Goal: Task Accomplishment & Management: Manage account settings

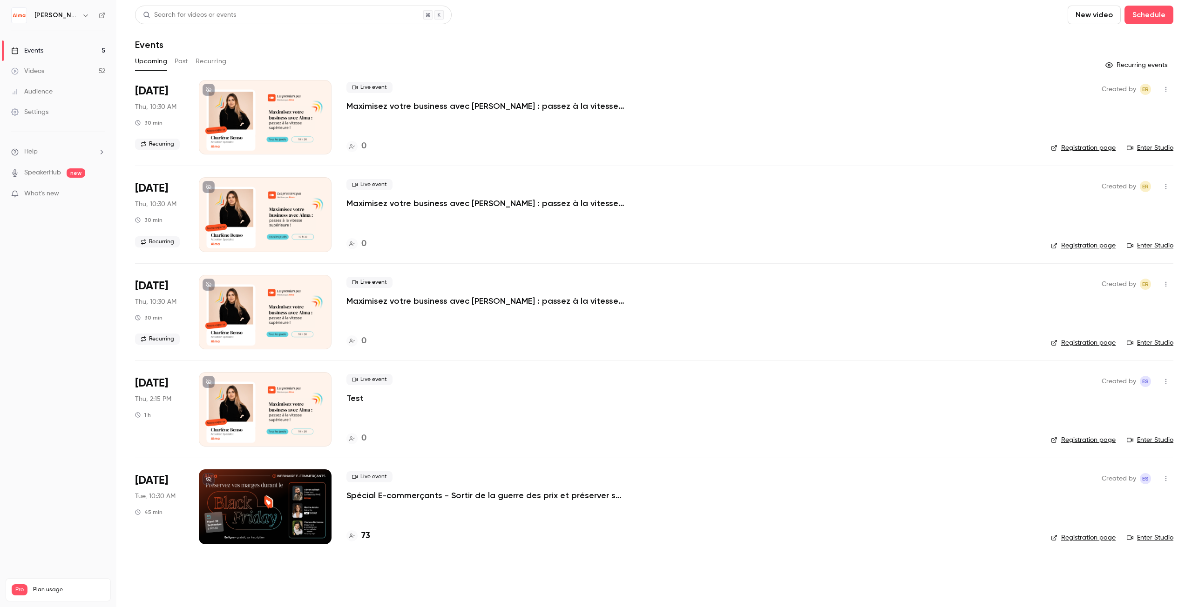
click at [445, 497] on p "Spécial E-commerçants - Sortir de la guerre des prix et préserver ses marges pe…" at bounding box center [485, 495] width 279 height 11
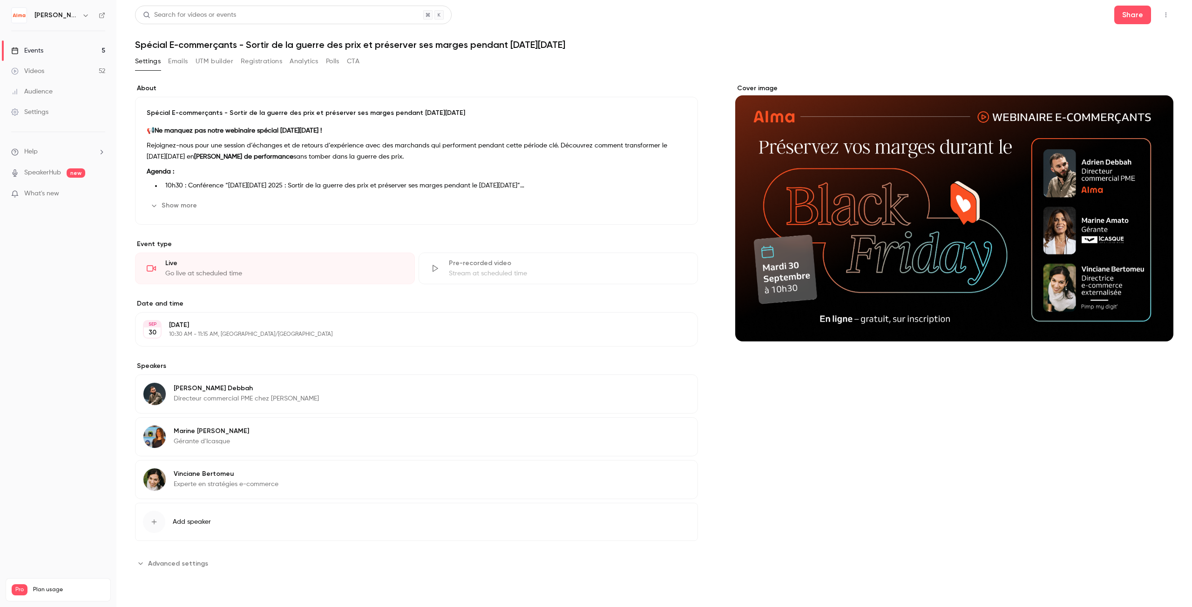
click at [184, 64] on button "Emails" at bounding box center [178, 61] width 20 height 15
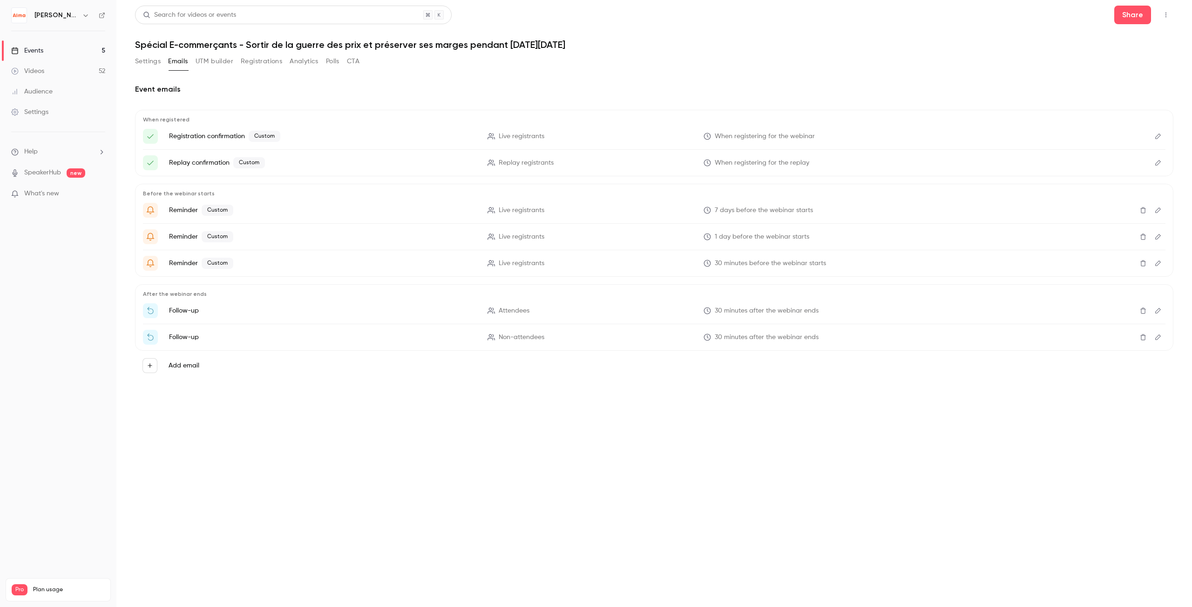
click at [219, 60] on button "UTM builder" at bounding box center [215, 61] width 38 height 15
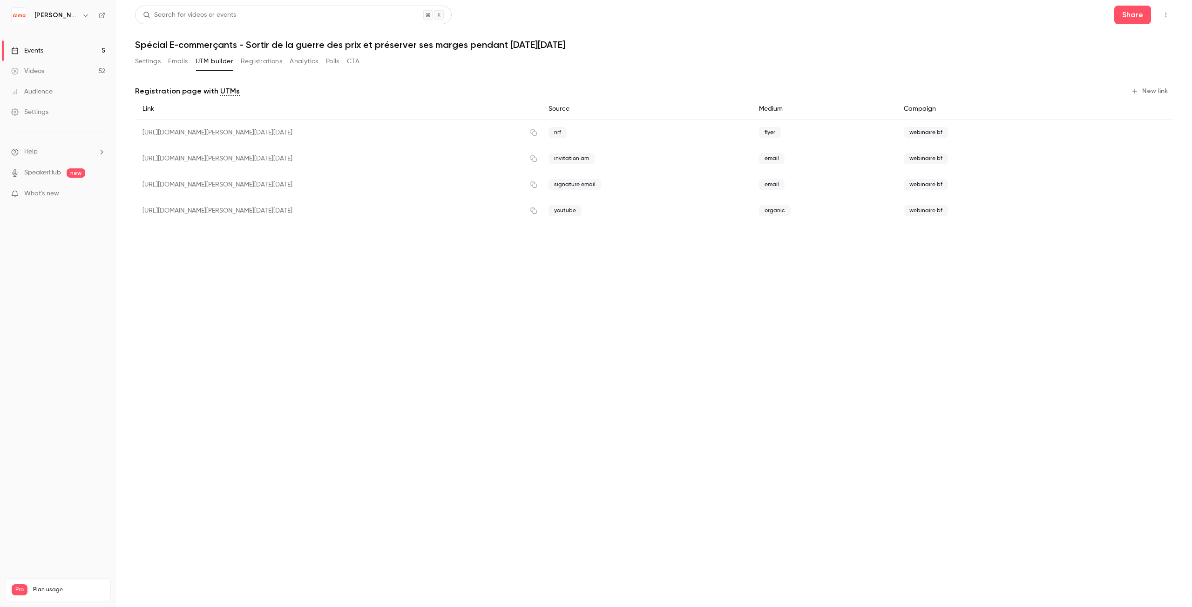
click at [262, 56] on button "Registrations" at bounding box center [261, 61] width 41 height 15
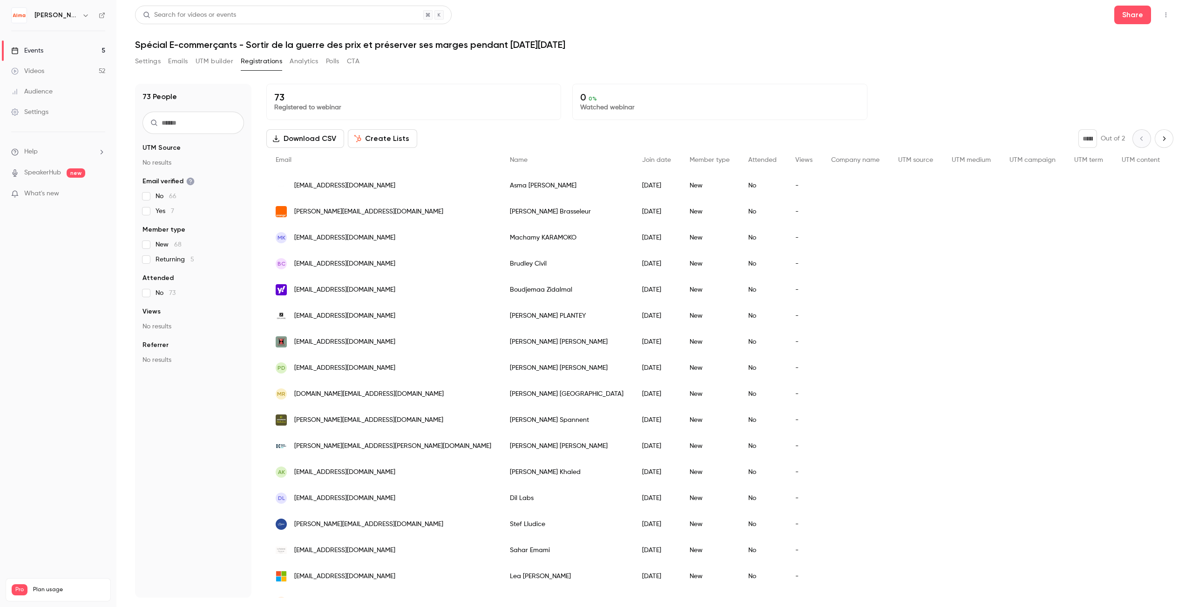
click at [1159, 139] on icon "Next page" at bounding box center [1164, 138] width 10 height 7
type input "*"
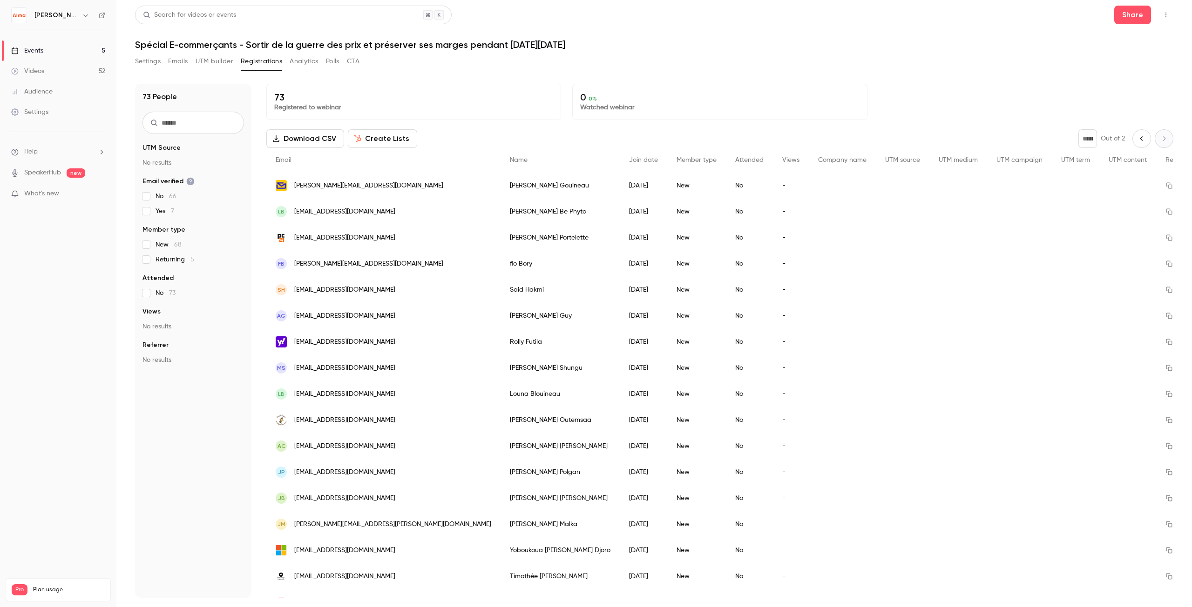
click at [213, 58] on button "UTM builder" at bounding box center [215, 61] width 38 height 15
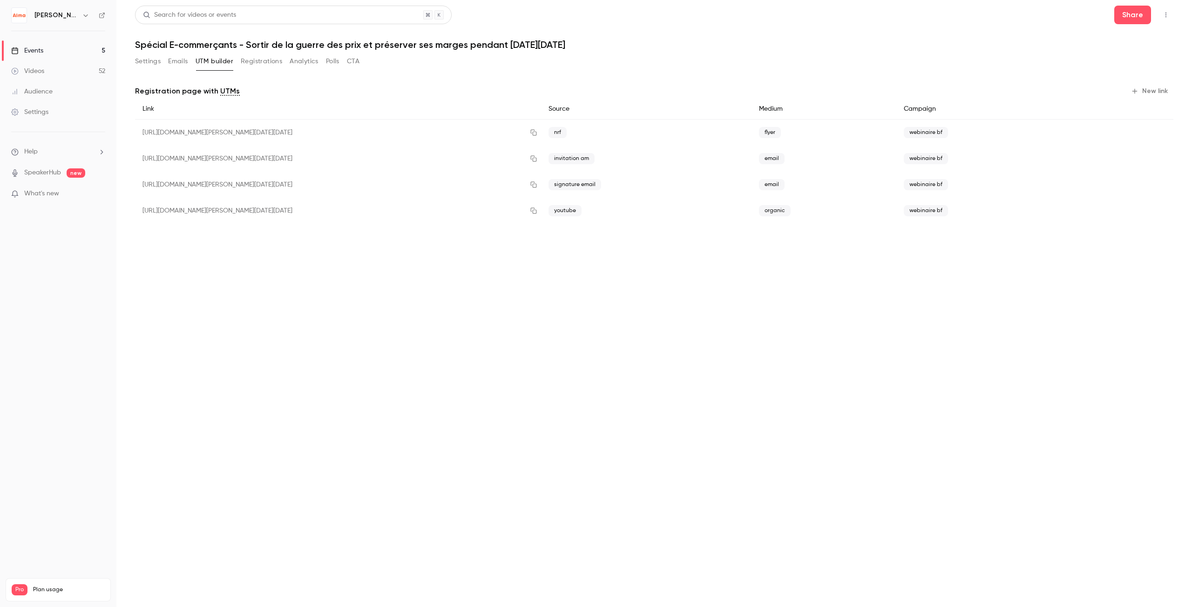
click at [183, 61] on button "Emails" at bounding box center [178, 61] width 20 height 15
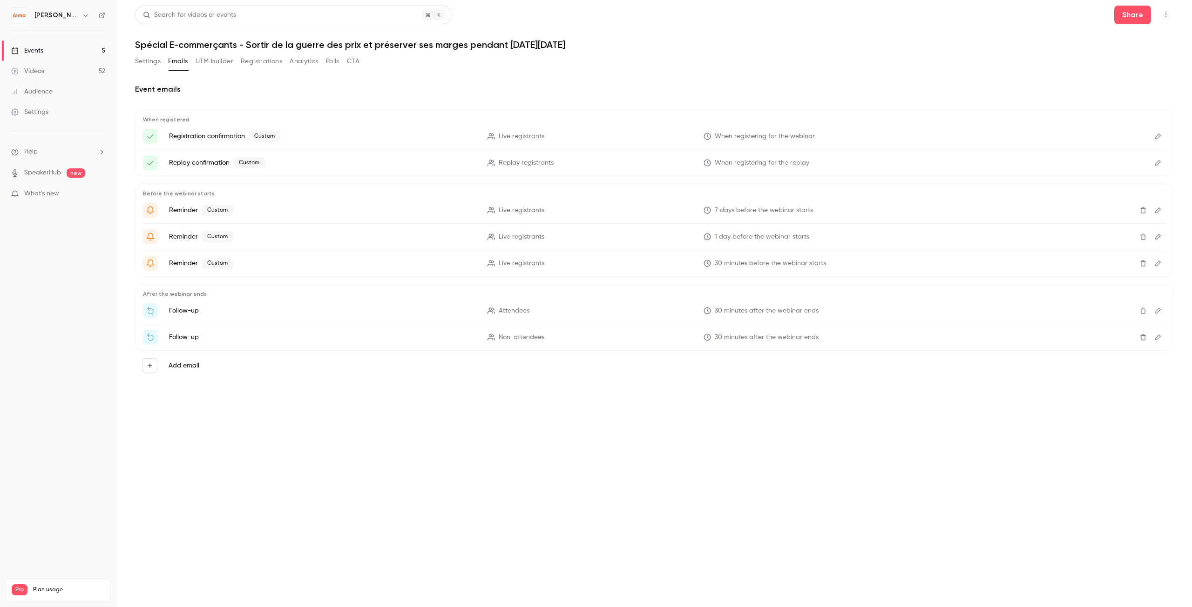
click at [264, 57] on button "Registrations" at bounding box center [261, 61] width 41 height 15
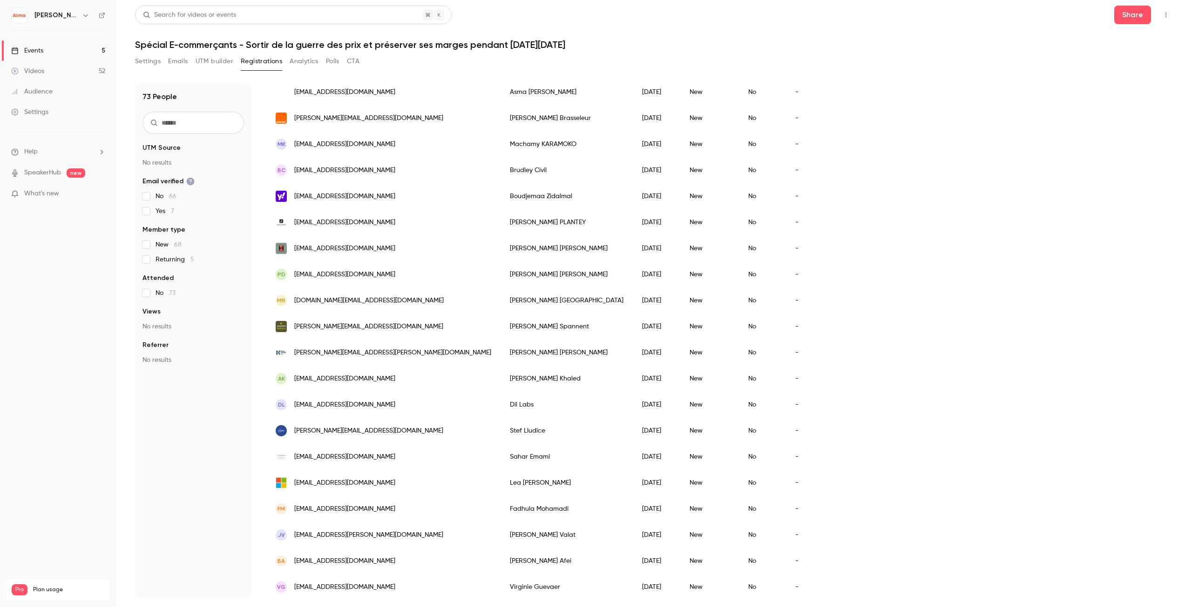
scroll to position [186, 0]
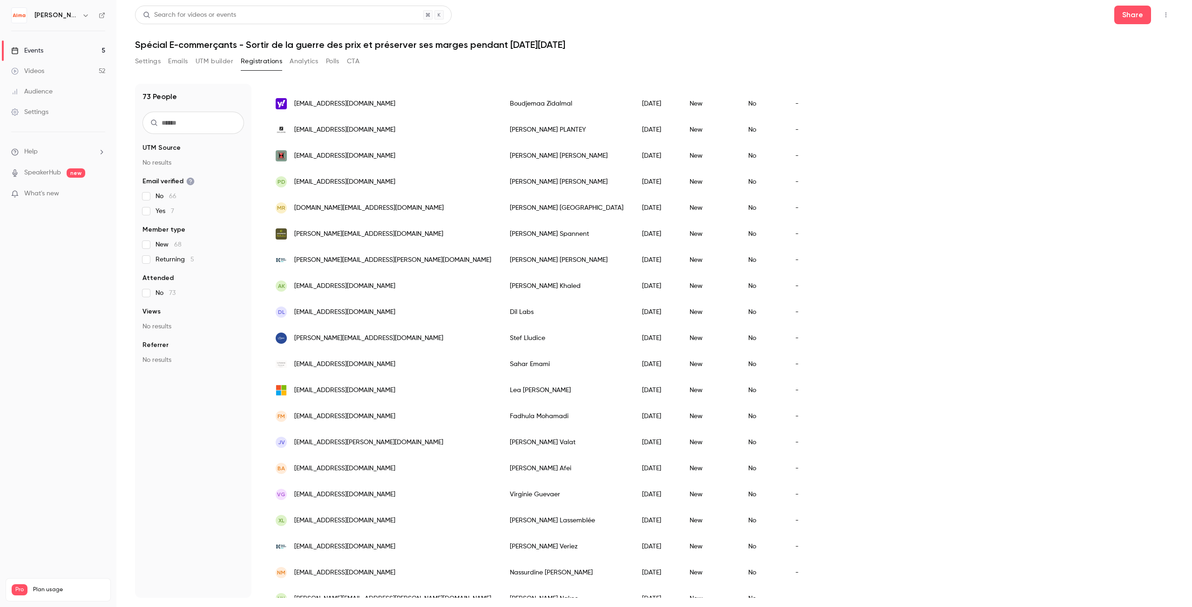
click at [302, 67] on button "Analytics" at bounding box center [304, 61] width 29 height 15
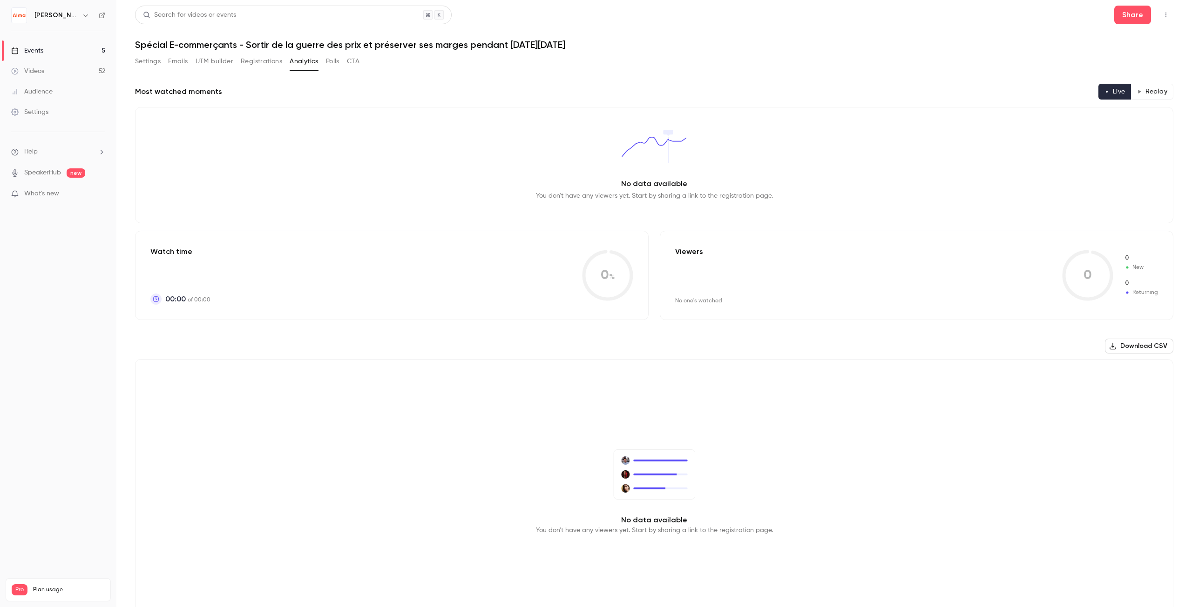
click at [337, 61] on button "Polls" at bounding box center [332, 61] width 13 height 15
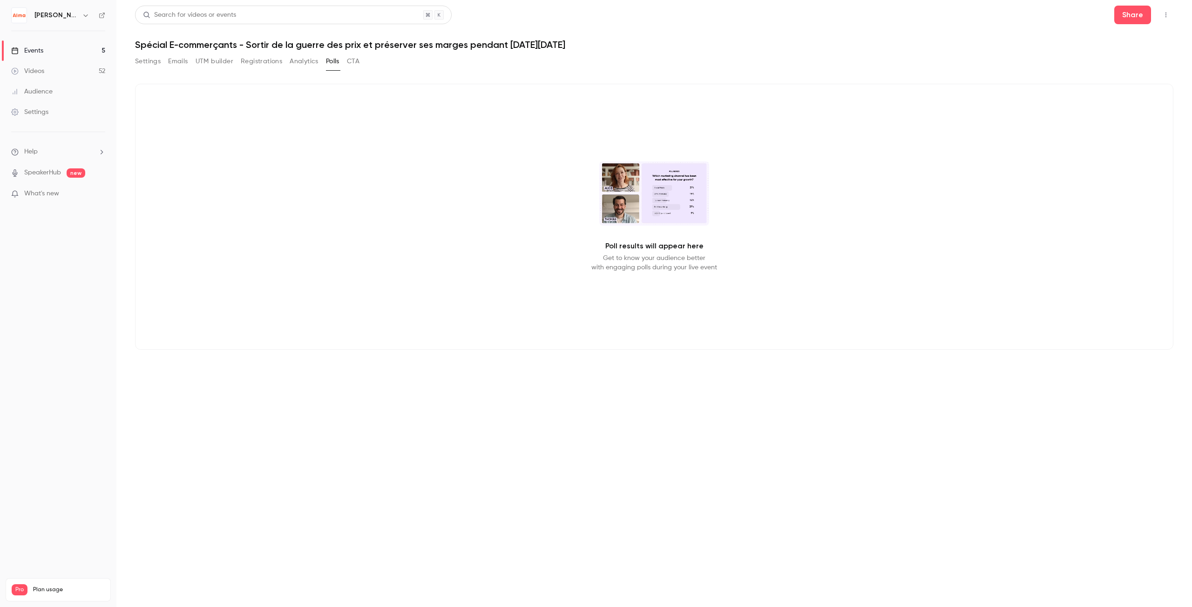
click at [145, 65] on button "Settings" at bounding box center [148, 61] width 26 height 15
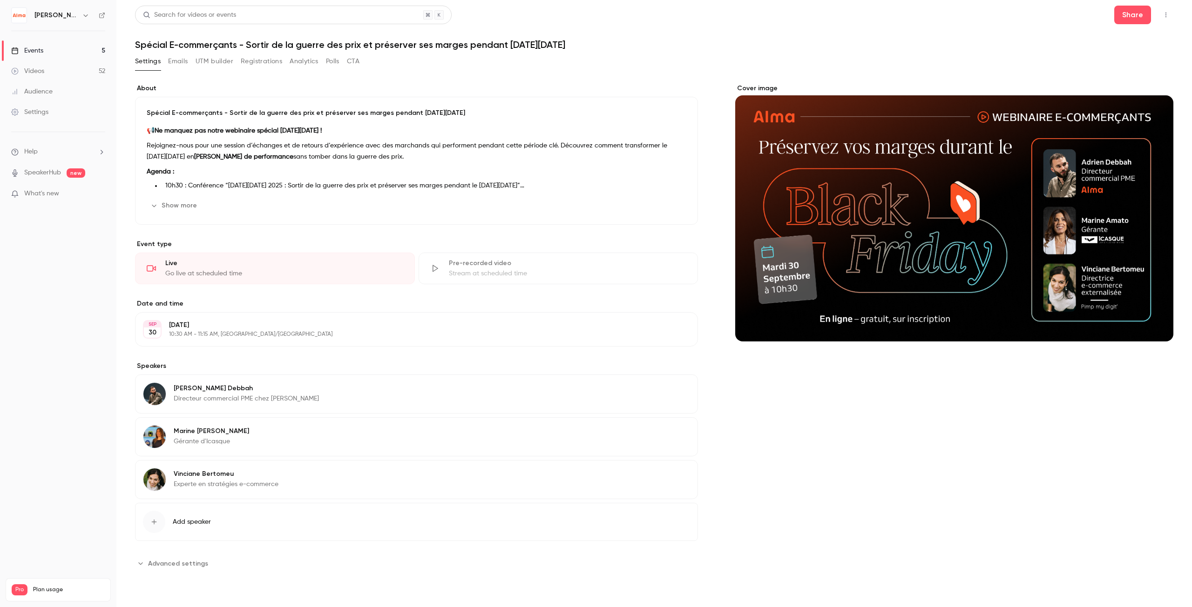
click at [257, 63] on button "Registrations" at bounding box center [261, 61] width 41 height 15
